Goal: Navigation & Orientation: Find specific page/section

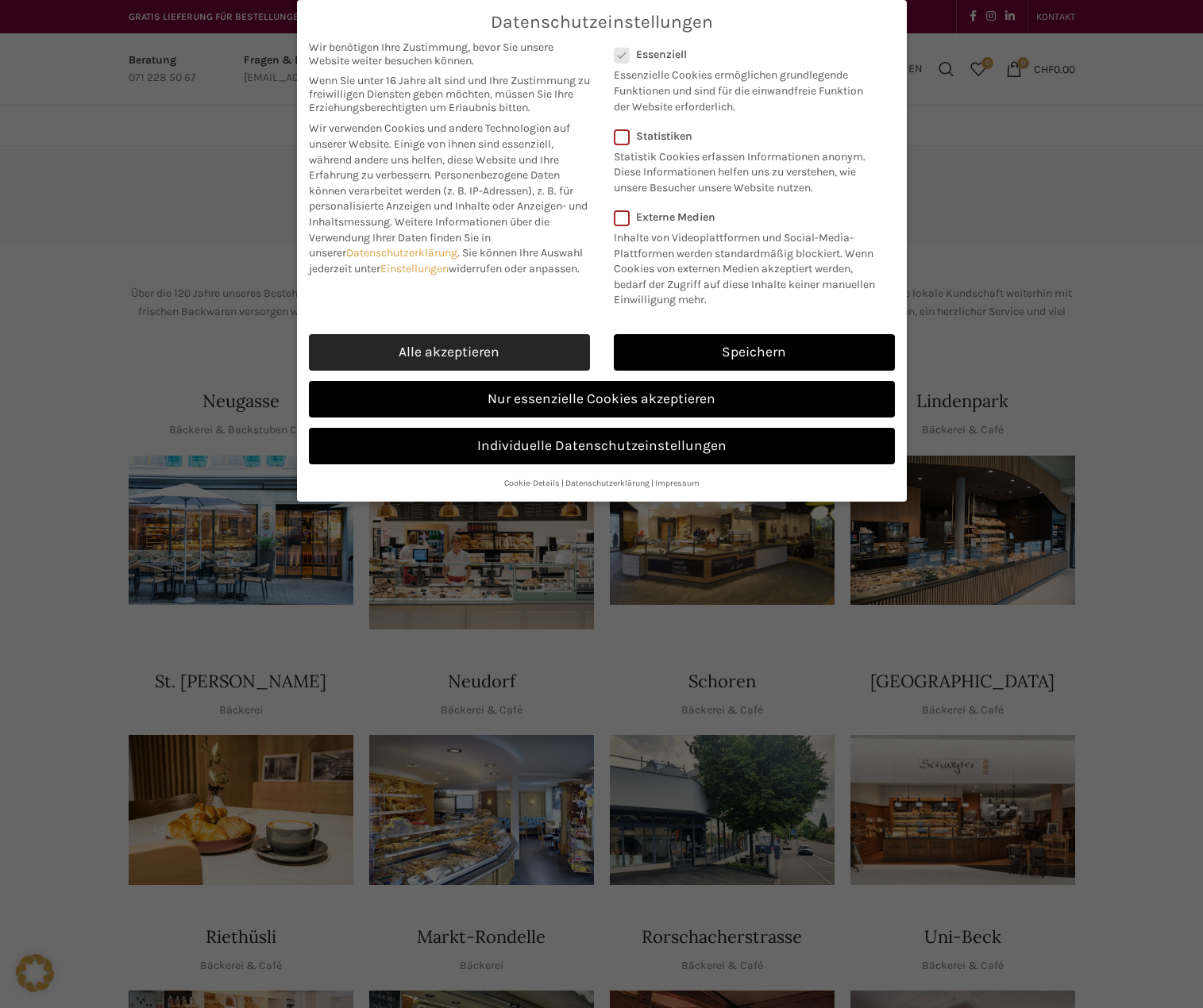
click at [457, 348] on link "Alle akzeptieren" at bounding box center [449, 352] width 281 height 37
checkbox input "true"
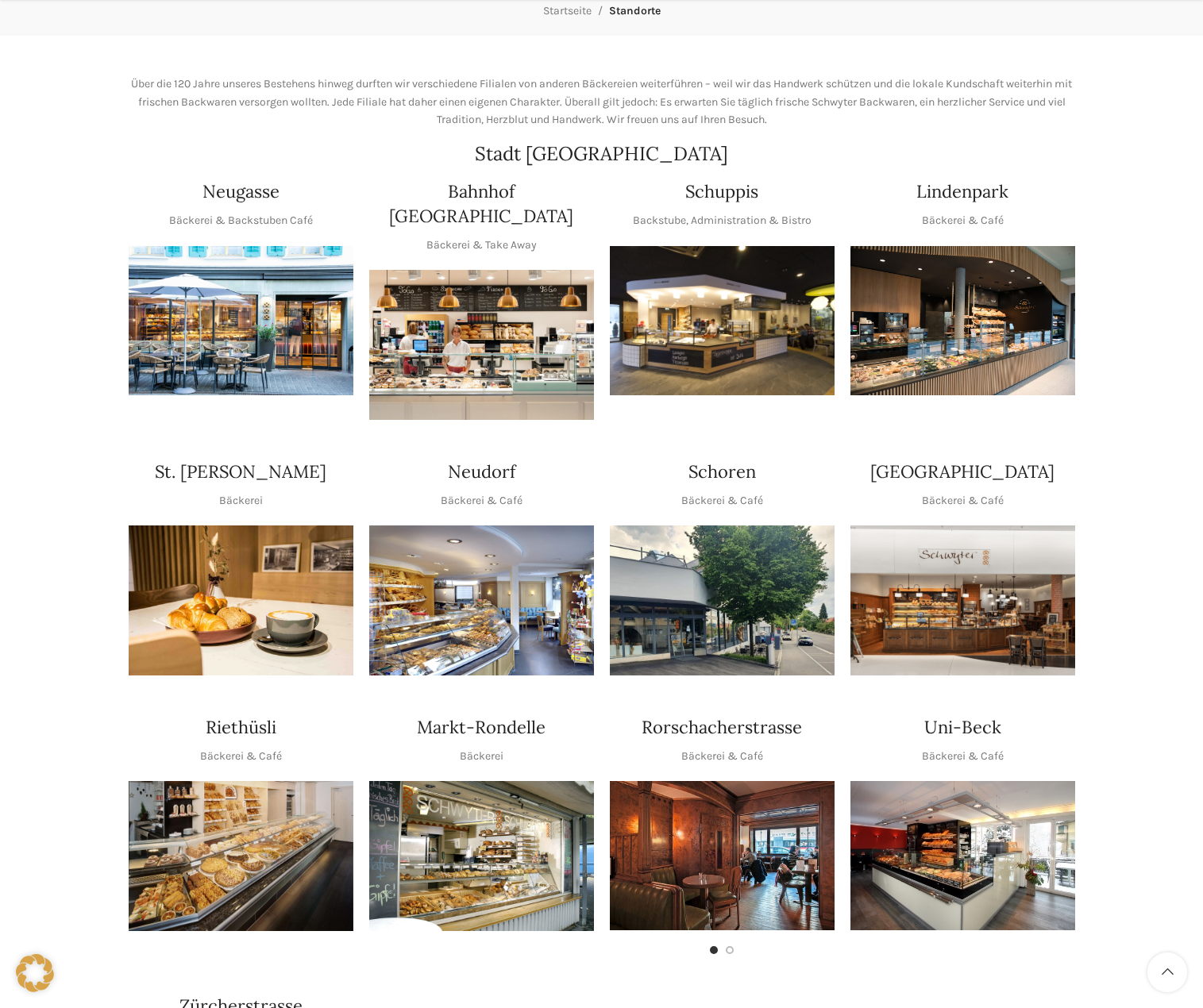
scroll to position [238, 0]
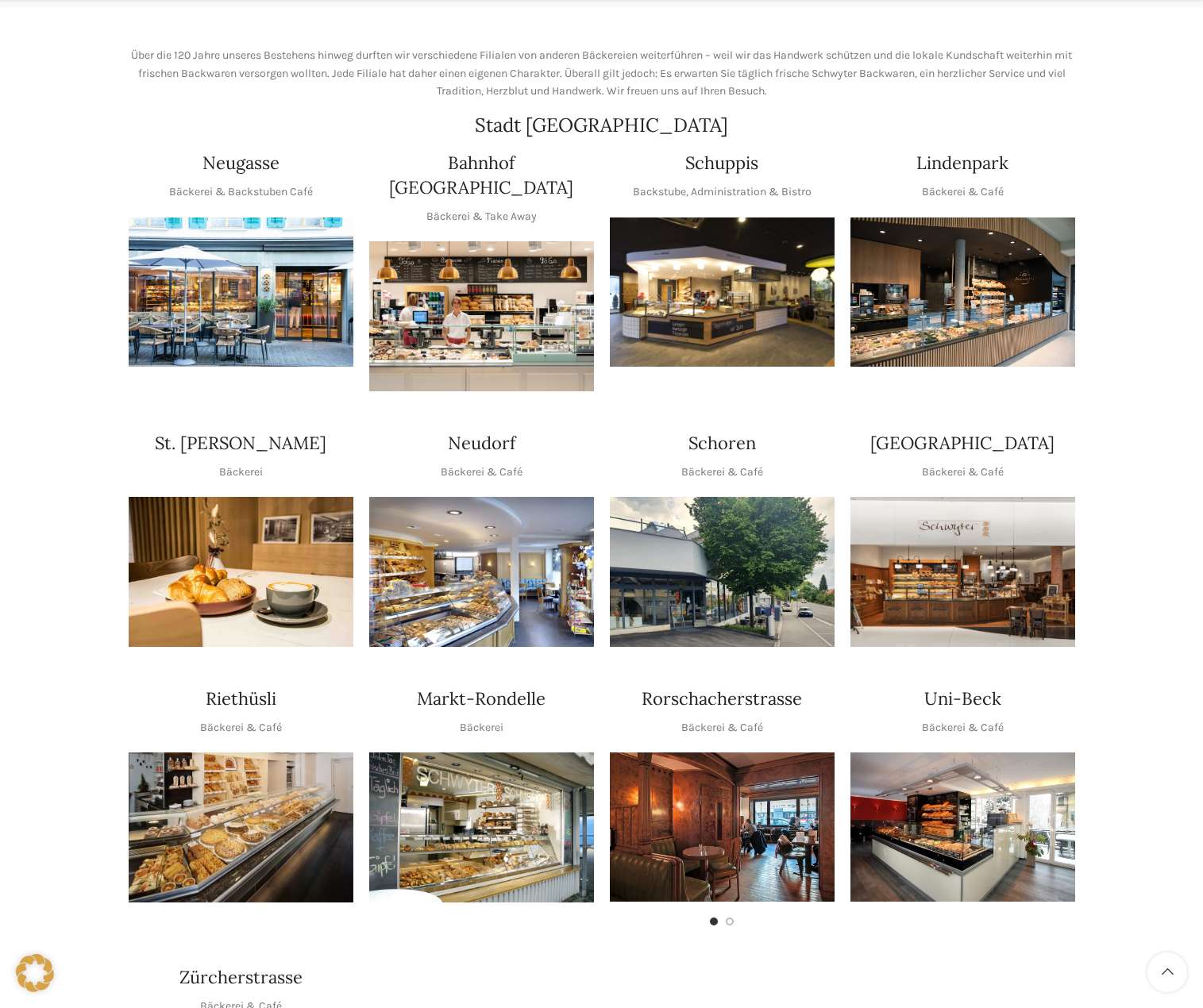
click at [471, 549] on img "1 / 1" at bounding box center [481, 572] width 225 height 150
